Goal: Find specific fact: Find specific fact

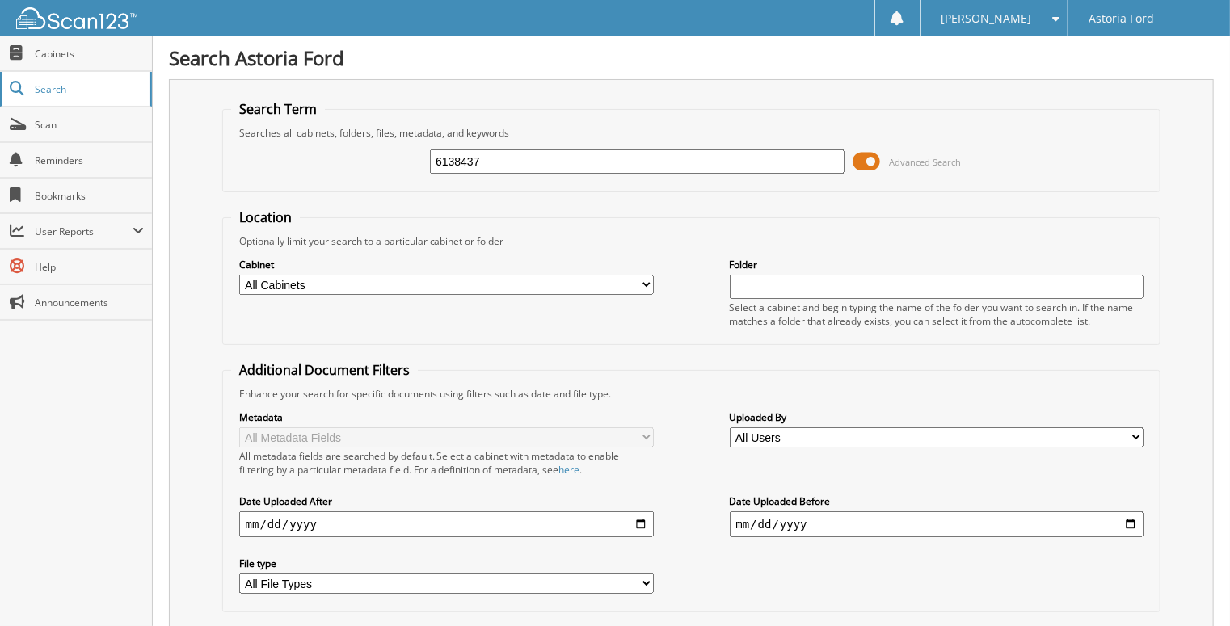
type input "6138437"
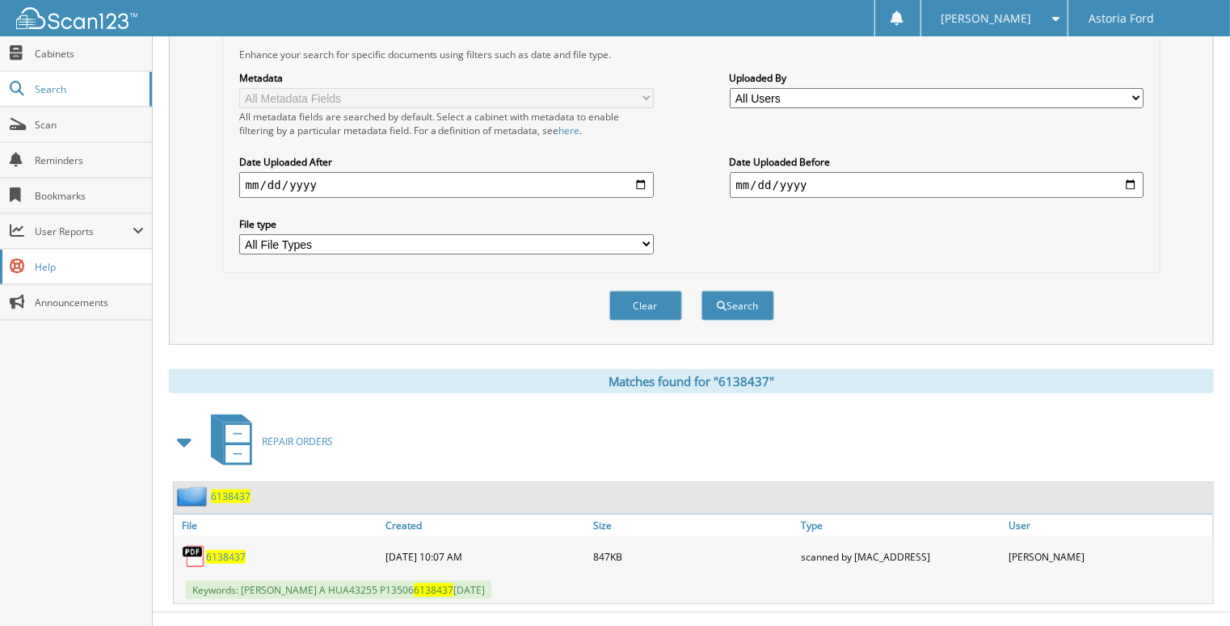
scroll to position [348, 0]
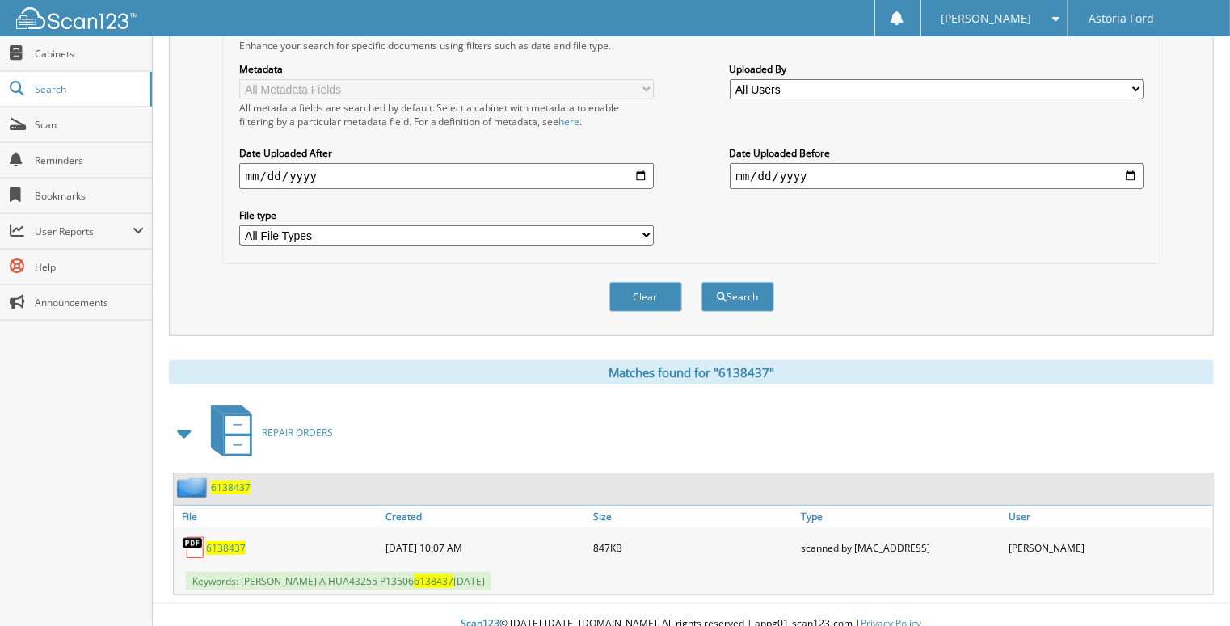
click at [224, 541] on span "6138437" at bounding box center [226, 548] width 40 height 14
